Goal: Use online tool/utility: Utilize a website feature to perform a specific function

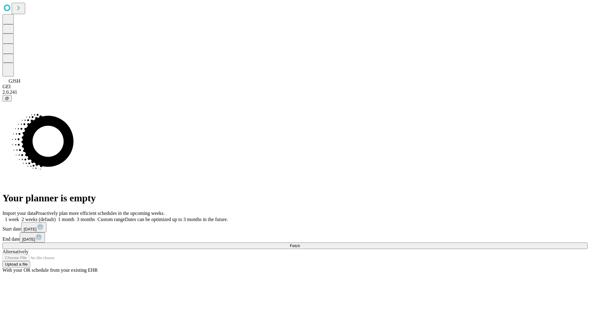
click at [300, 244] on span "Fetch" at bounding box center [295, 246] width 10 height 5
